Goal: Find specific page/section: Find specific page/section

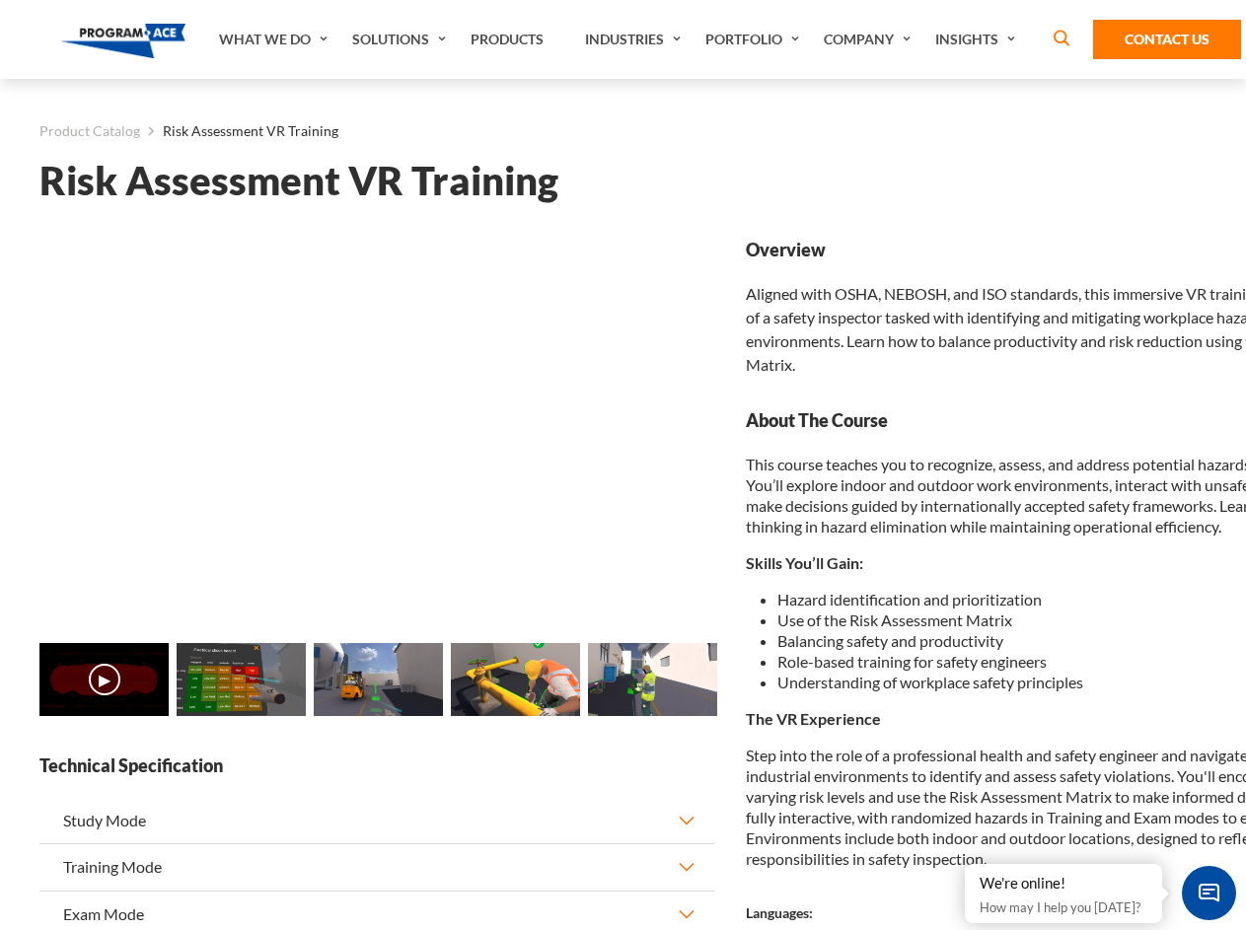
click at [401, 39] on link "Solutions" at bounding box center [401, 39] width 118 height 79
click at [0, 0] on div "AI & Computer Vision Solutions Computer Vision Quality Control AI tools for fas…" at bounding box center [0, 0] width 0 height 0
click at [0, 0] on div "AI & Computer Vision Solutions Virtual Training Solutions Virtual Tour Solution…" at bounding box center [0, 0] width 0 height 0
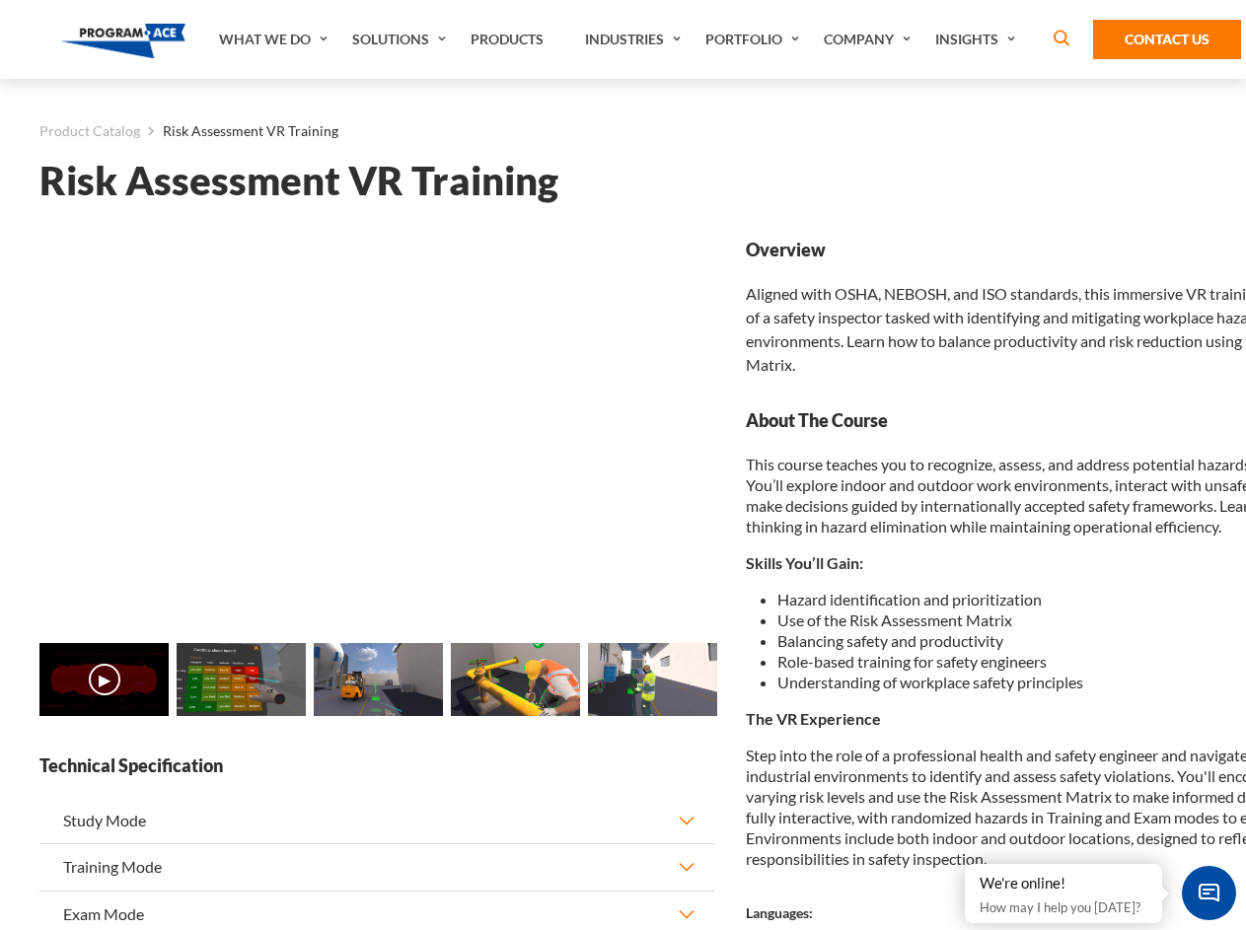
click at [0, 0] on div "AI & Computer Vision Solutions Virtual Training Solutions Virtual Tour Solution…" at bounding box center [0, 0] width 0 height 0
click at [0, 0] on div "AI & Computer Vision Solutions Computer Vision Quality Control AI tools for fas…" at bounding box center [0, 0] width 0 height 0
